Goal: Task Accomplishment & Management: Manage account settings

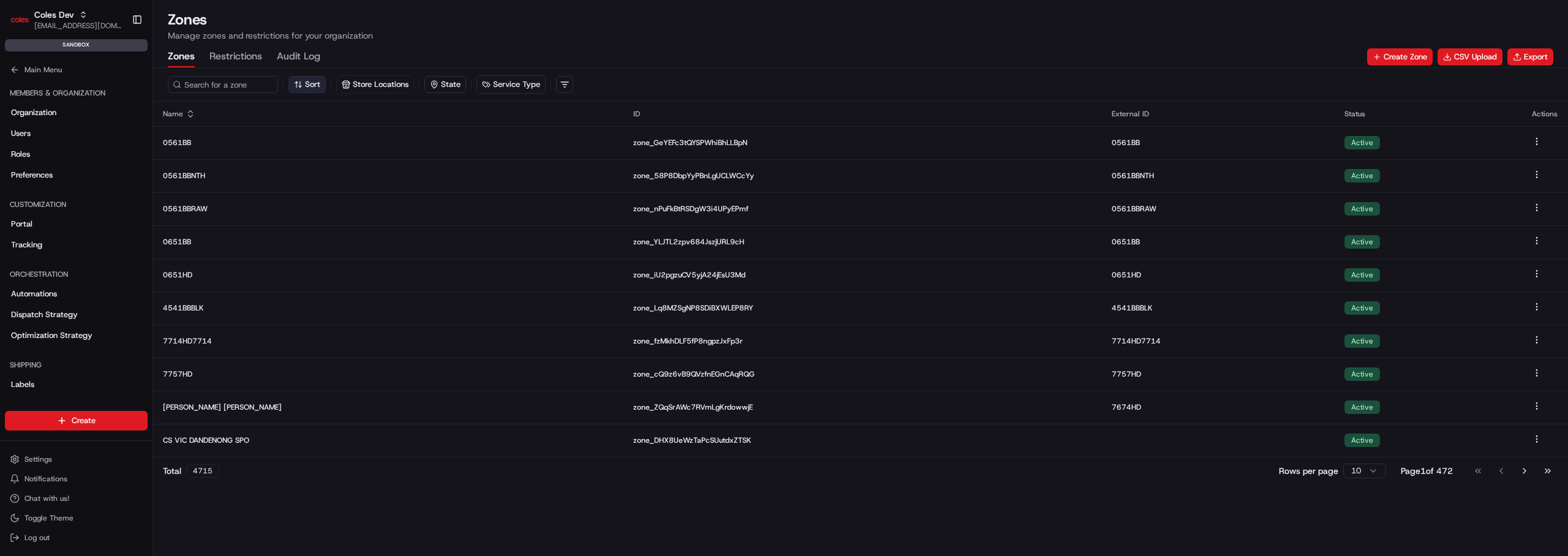
click at [325, 78] on button "Sort" at bounding box center [307, 85] width 37 height 17
click at [318, 79] on button "Sort" at bounding box center [307, 85] width 37 height 17
click at [278, 128] on html "Coles Dev [EMAIL_ADDRESS][DOMAIN_NAME] Toggle Sidebar sandbox Orders Deliveries…" at bounding box center [784, 278] width 1568 height 556
click at [272, 130] on html "Coles Dev [EMAIL_ADDRESS][DOMAIN_NAME] Toggle Sidebar sandbox Orders Deliveries…" at bounding box center [784, 278] width 1568 height 556
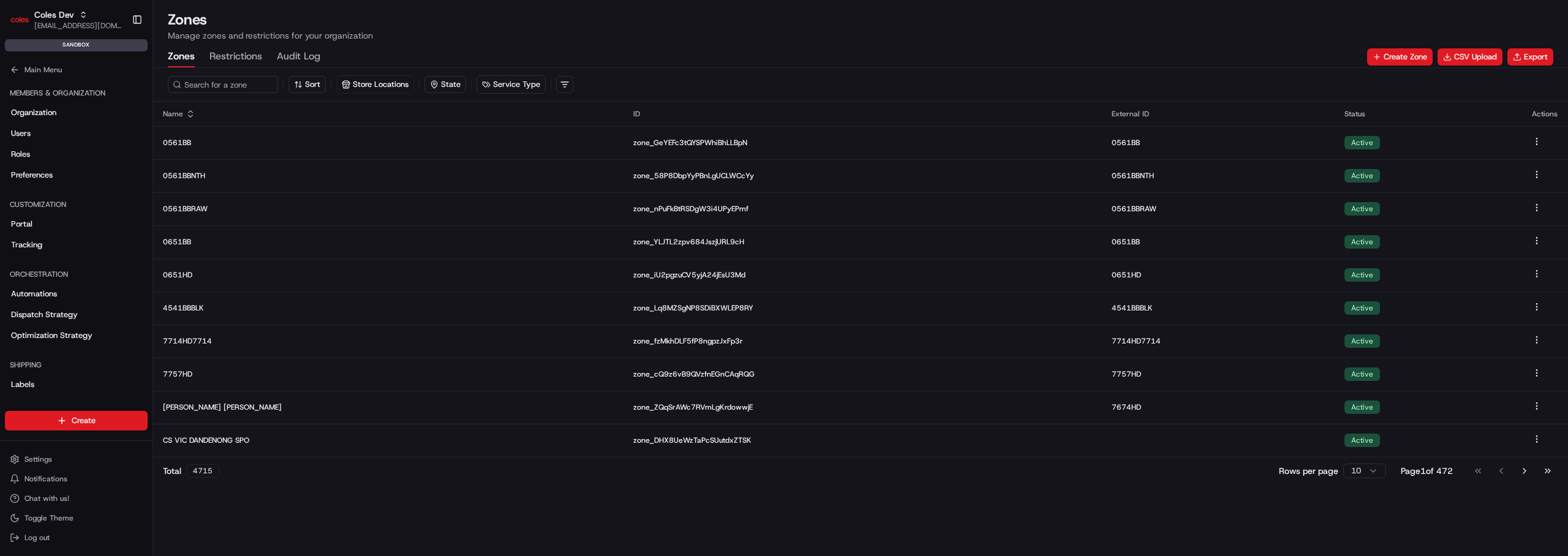
click at [1335, 102] on th "Status" at bounding box center [1428, 114] width 187 height 25
click at [1353, 117] on div "Status" at bounding box center [1428, 114] width 168 height 10
click at [1520, 466] on button "Go to next page" at bounding box center [1525, 471] width 21 height 17
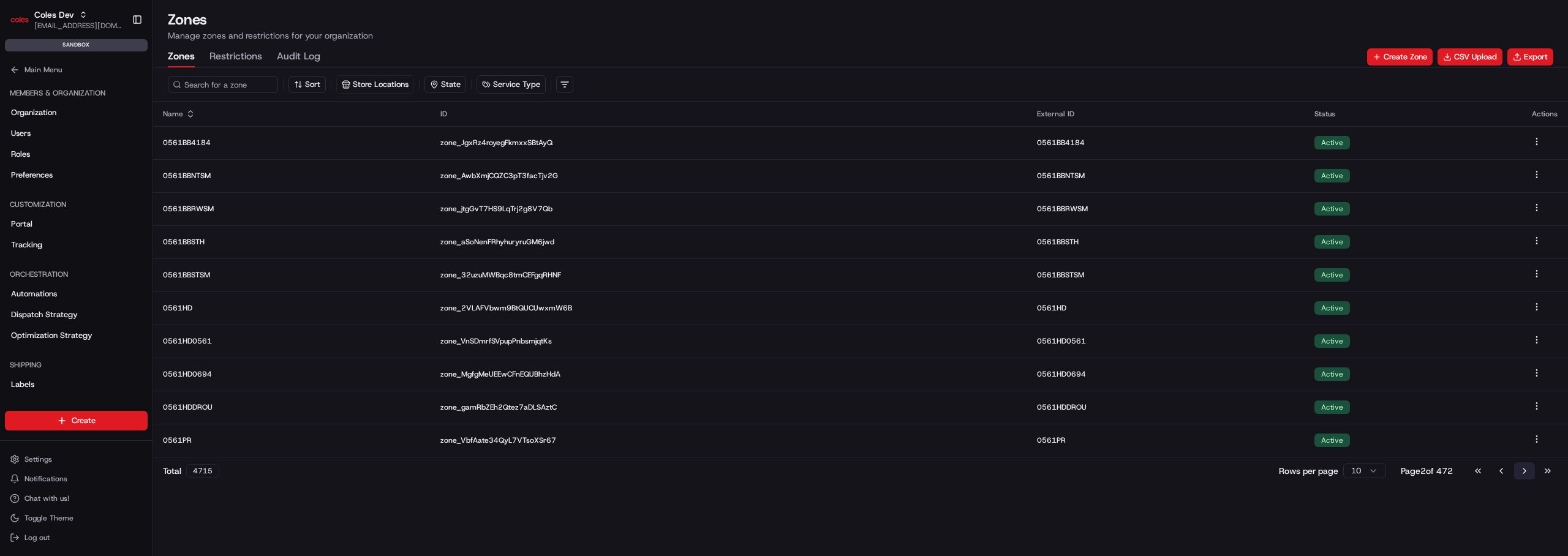
click at [1520, 473] on button "Go to next page" at bounding box center [1525, 471] width 21 height 17
click at [1507, 477] on button "Go to previous page" at bounding box center [1502, 471] width 21 height 17
click at [1497, 475] on button "Go to previous page" at bounding box center [1502, 471] width 21 height 17
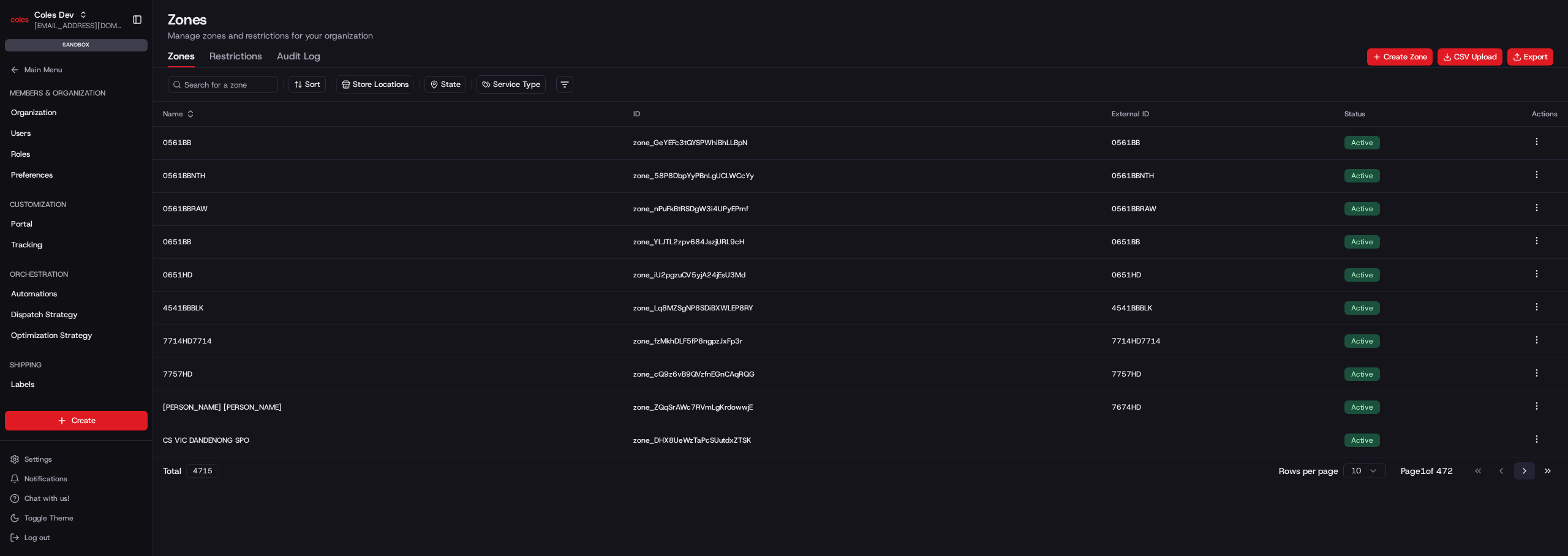
click at [1515, 475] on button "Go to next page" at bounding box center [1525, 471] width 21 height 17
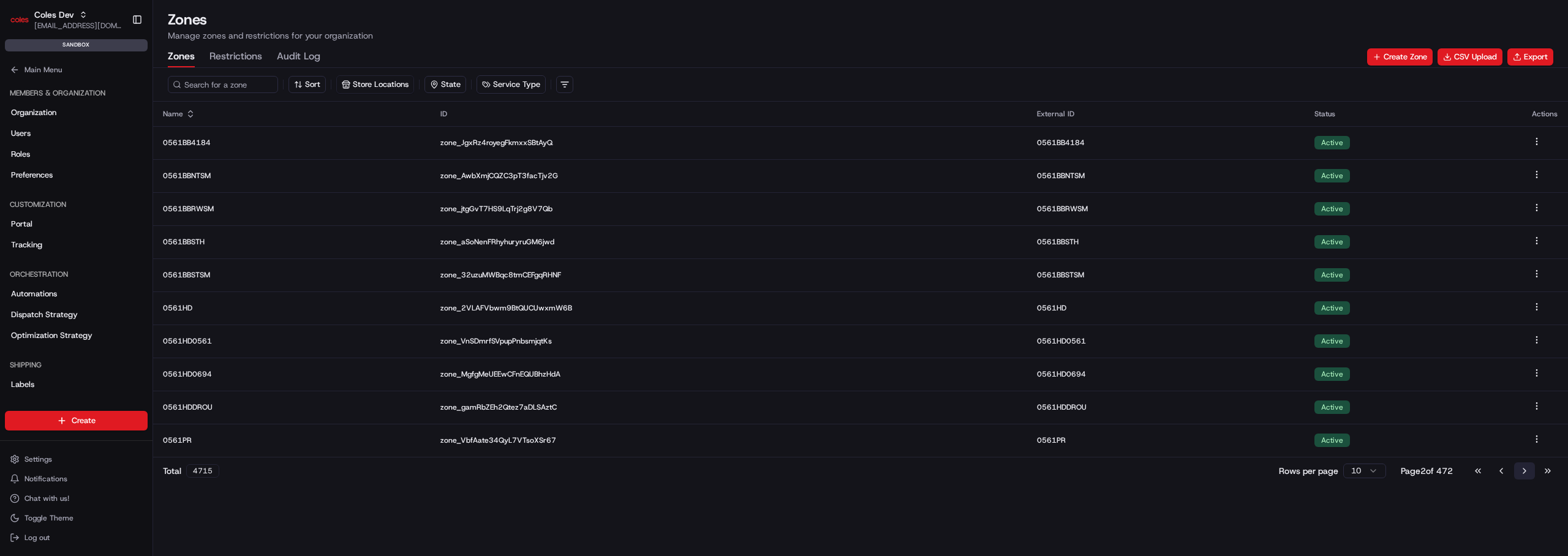
click at [1520, 475] on button "Go to next page" at bounding box center [1525, 471] width 21 height 17
